Goal: Task Accomplishment & Management: Complete application form

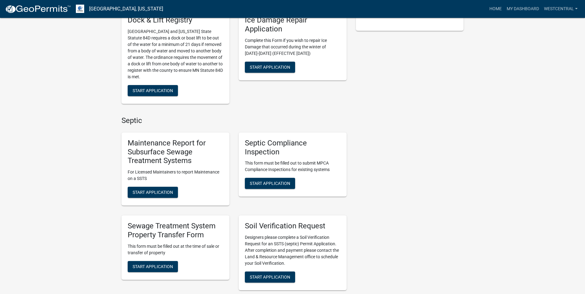
scroll to position [185, 0]
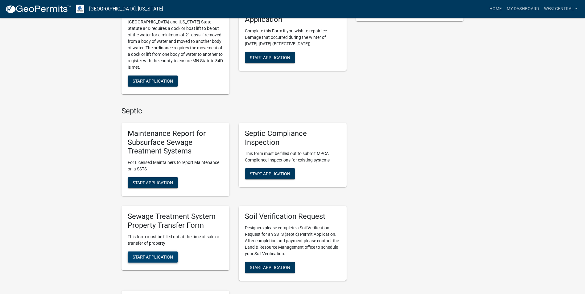
click at [157, 257] on span "Start Application" at bounding box center [153, 256] width 40 height 5
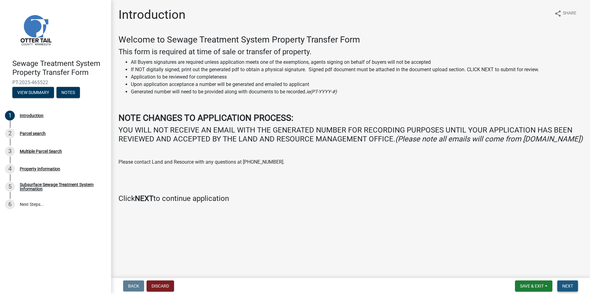
click at [564, 286] on span "Next" at bounding box center [567, 286] width 11 height 5
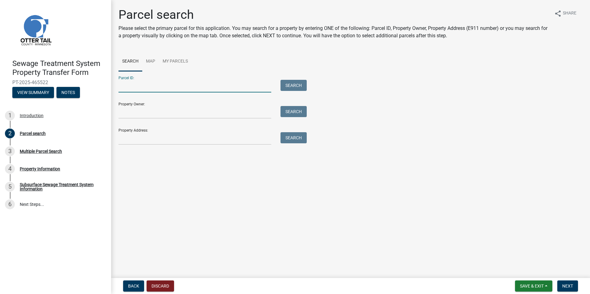
click at [131, 86] on input "Parcel ID:" at bounding box center [194, 86] width 153 height 13
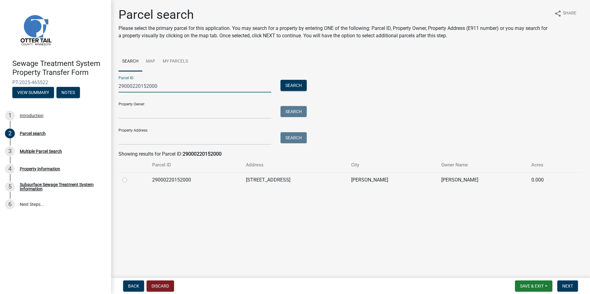
type input "29000220152000"
click at [130, 176] on label at bounding box center [130, 176] width 0 height 0
click at [130, 180] on input "radio" at bounding box center [132, 178] width 4 height 4
radio input "true"
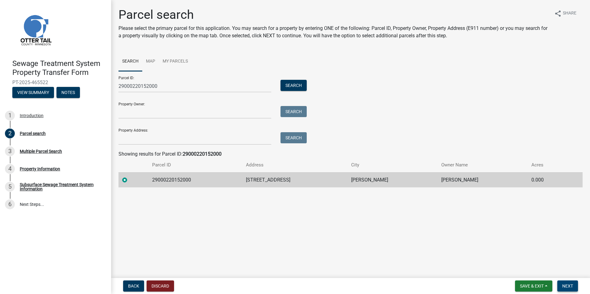
click at [563, 284] on span "Next" at bounding box center [567, 286] width 11 height 5
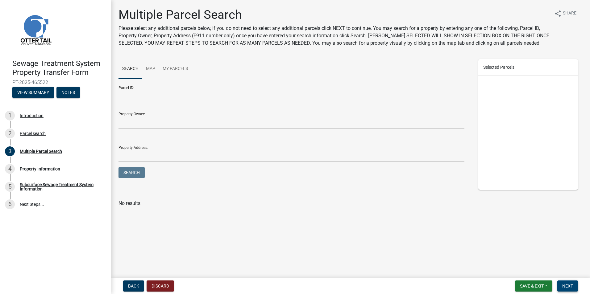
click at [565, 284] on span "Next" at bounding box center [567, 286] width 11 height 5
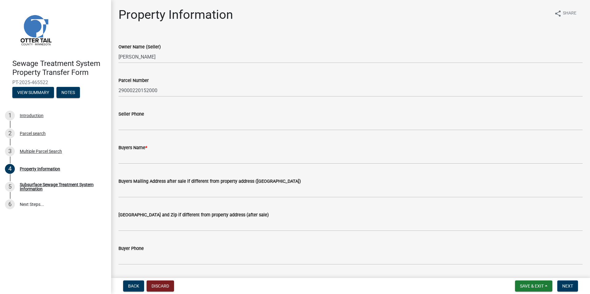
click at [117, 157] on div "Buyers Name *" at bounding box center [350, 149] width 473 height 29
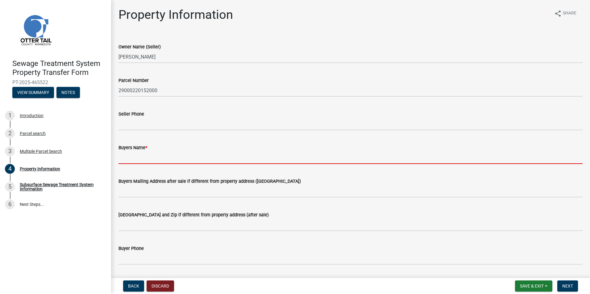
drag, startPoint x: 122, startPoint y: 160, endPoint x: 131, endPoint y: 161, distance: 9.0
click at [122, 160] on input "Buyers Name *" at bounding box center [350, 157] width 464 height 13
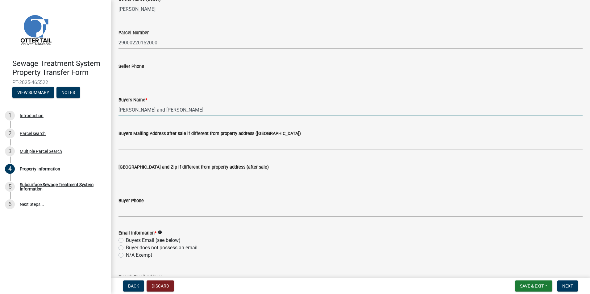
scroll to position [93, 0]
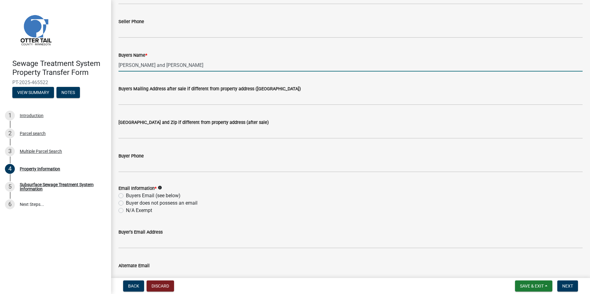
type input "[PERSON_NAME] and [PERSON_NAME]"
click at [126, 211] on label "N/A Exempt" at bounding box center [139, 210] width 26 height 7
click at [126, 211] on input "N/A Exempt" at bounding box center [128, 209] width 4 height 4
radio input "true"
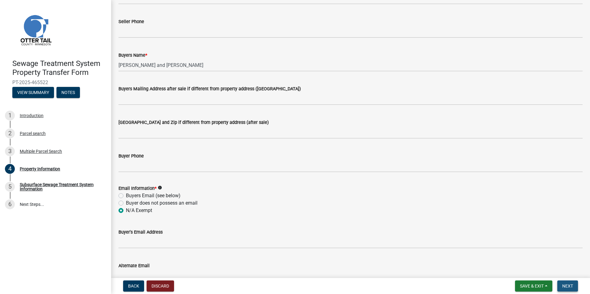
click at [566, 287] on span "Next" at bounding box center [567, 286] width 11 height 5
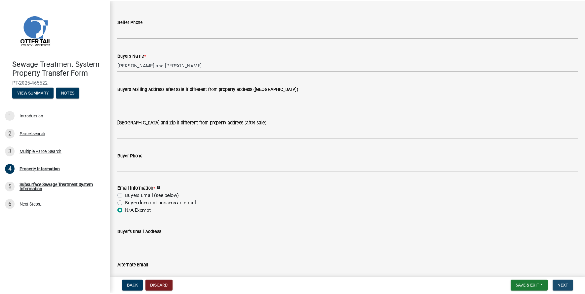
scroll to position [0, 0]
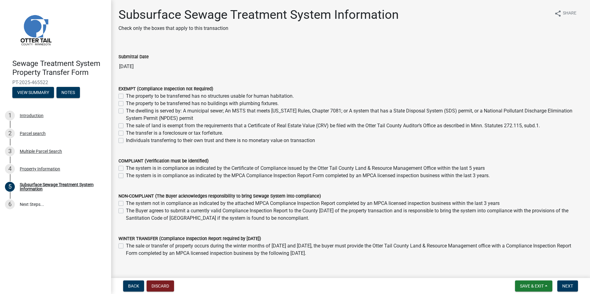
click at [126, 126] on label "The sale of land is exempt from the requirements that a Certificate of Real Est…" at bounding box center [333, 125] width 414 height 7
click at [126, 126] on input "The sale of land is exempt from the requirements that a Certificate of Real Est…" at bounding box center [128, 124] width 4 height 4
checkbox input "true"
checkbox input "false"
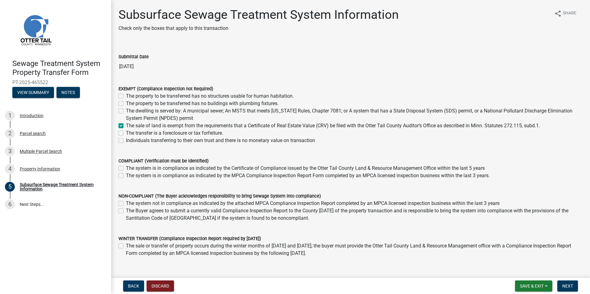
checkbox input "false"
checkbox input "true"
checkbox input "false"
click at [571, 284] on span "Next" at bounding box center [567, 286] width 11 height 5
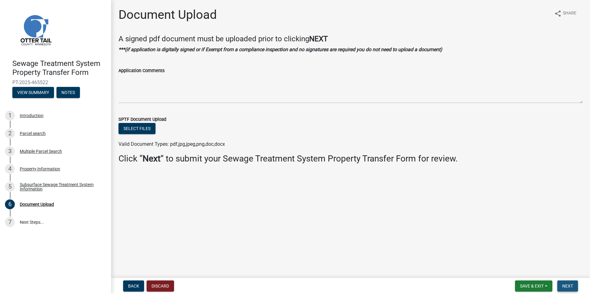
click at [564, 290] on button "Next" at bounding box center [567, 286] width 21 height 11
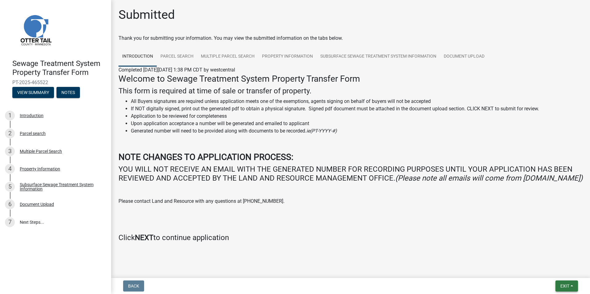
click at [566, 287] on span "Exit" at bounding box center [564, 286] width 9 height 5
click at [548, 271] on button "Save & Exit" at bounding box center [552, 270] width 49 height 15
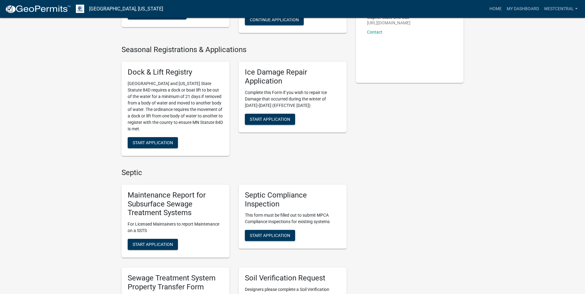
scroll to position [216, 0]
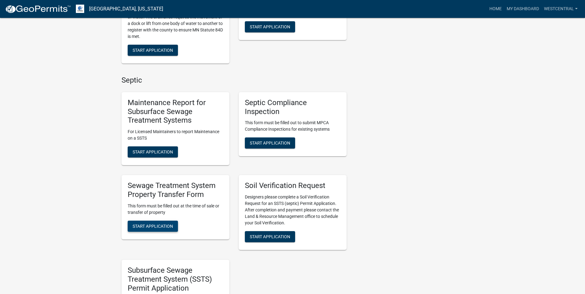
click at [147, 225] on span "Start Application" at bounding box center [153, 226] width 40 height 5
